Goal: Information Seeking & Learning: Learn about a topic

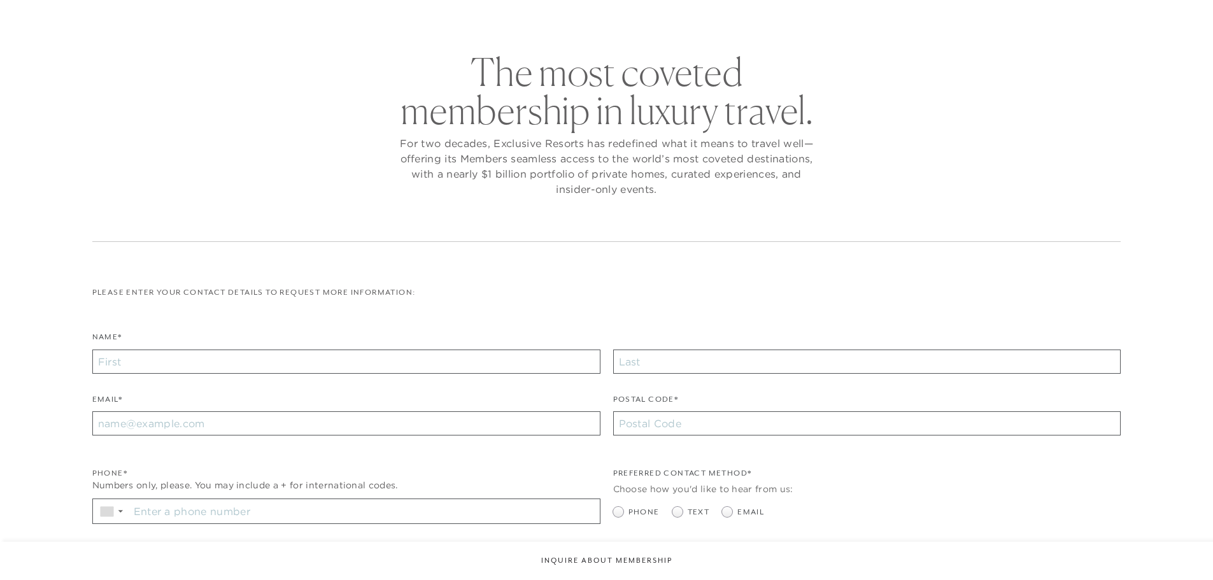
checkbox input "false"
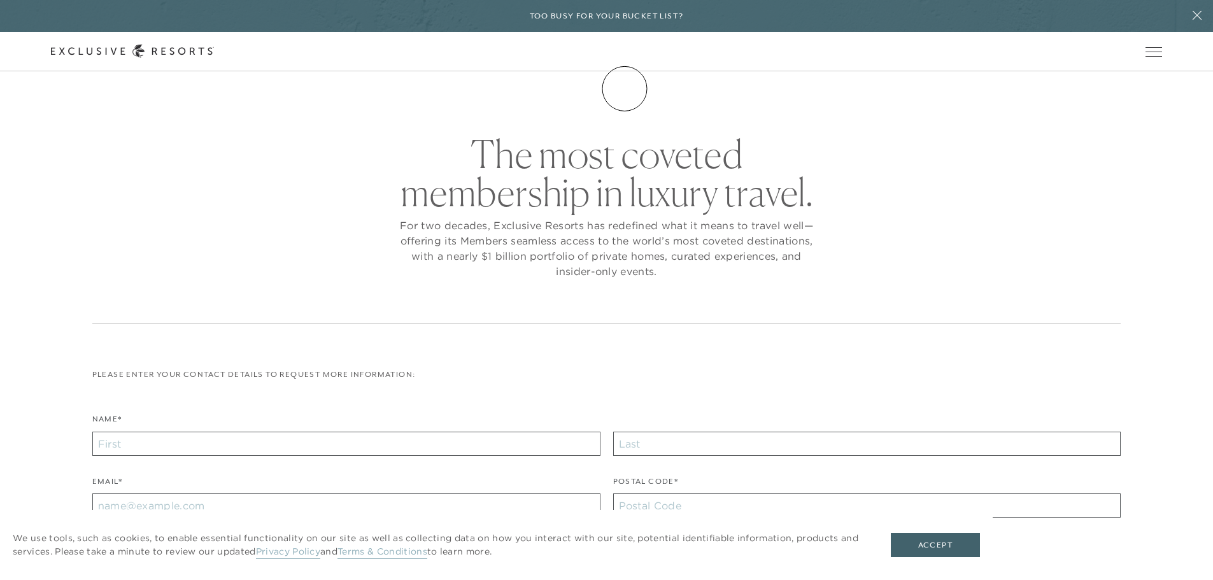
click at [0, 0] on link "Membership" at bounding box center [0, 0] width 0 height 0
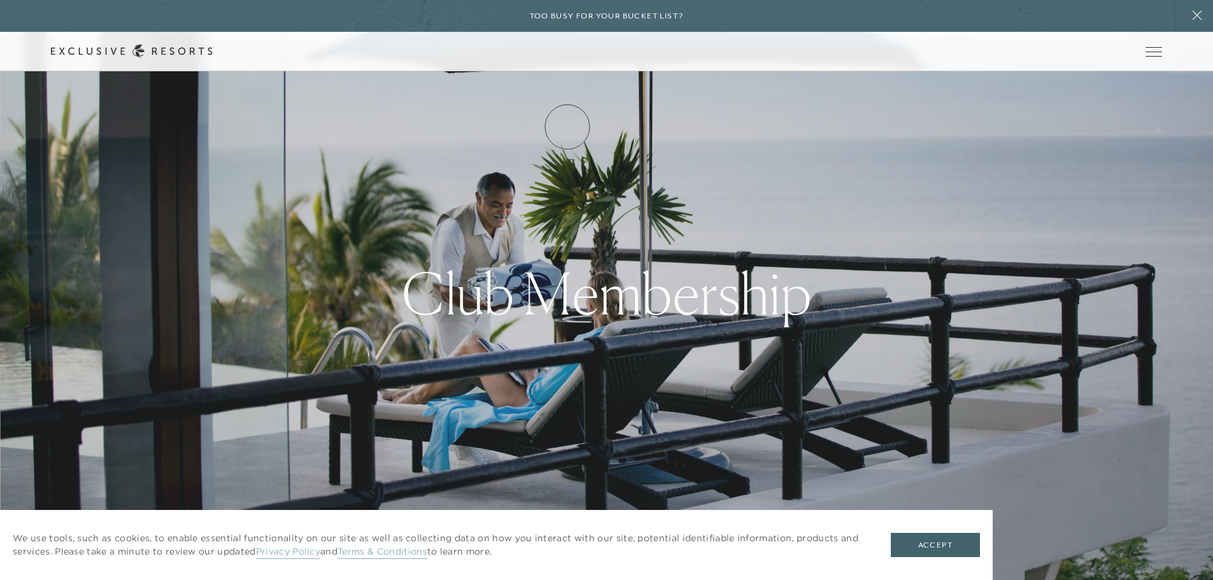
click at [0, 0] on link "How it works" at bounding box center [0, 0] width 0 height 0
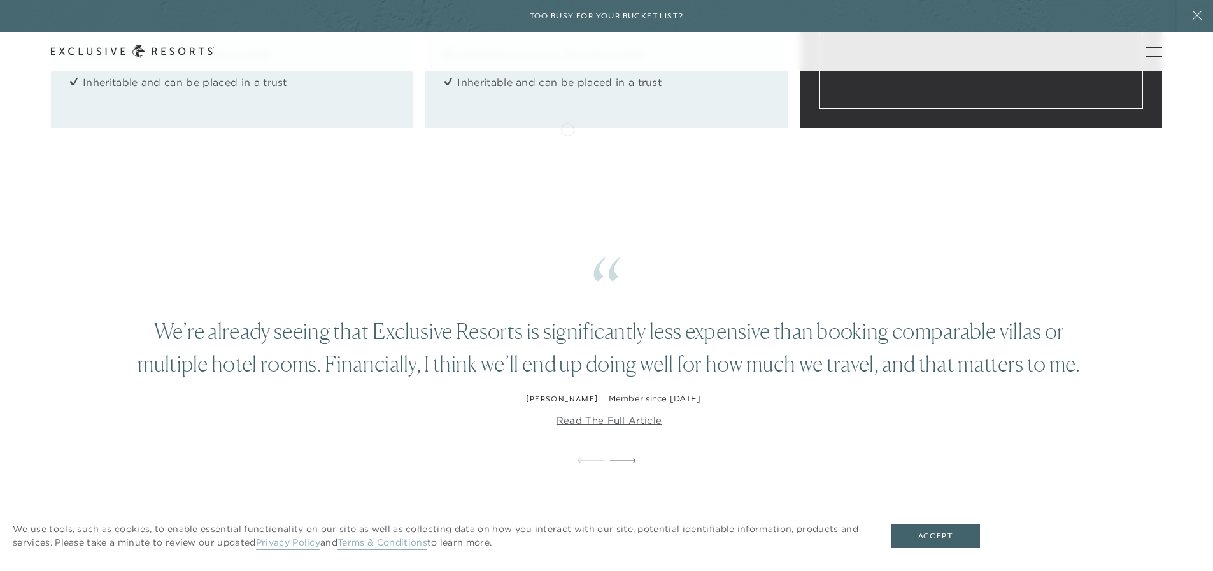
scroll to position [2102, 0]
